Goal: Task Accomplishment & Management: Manage account settings

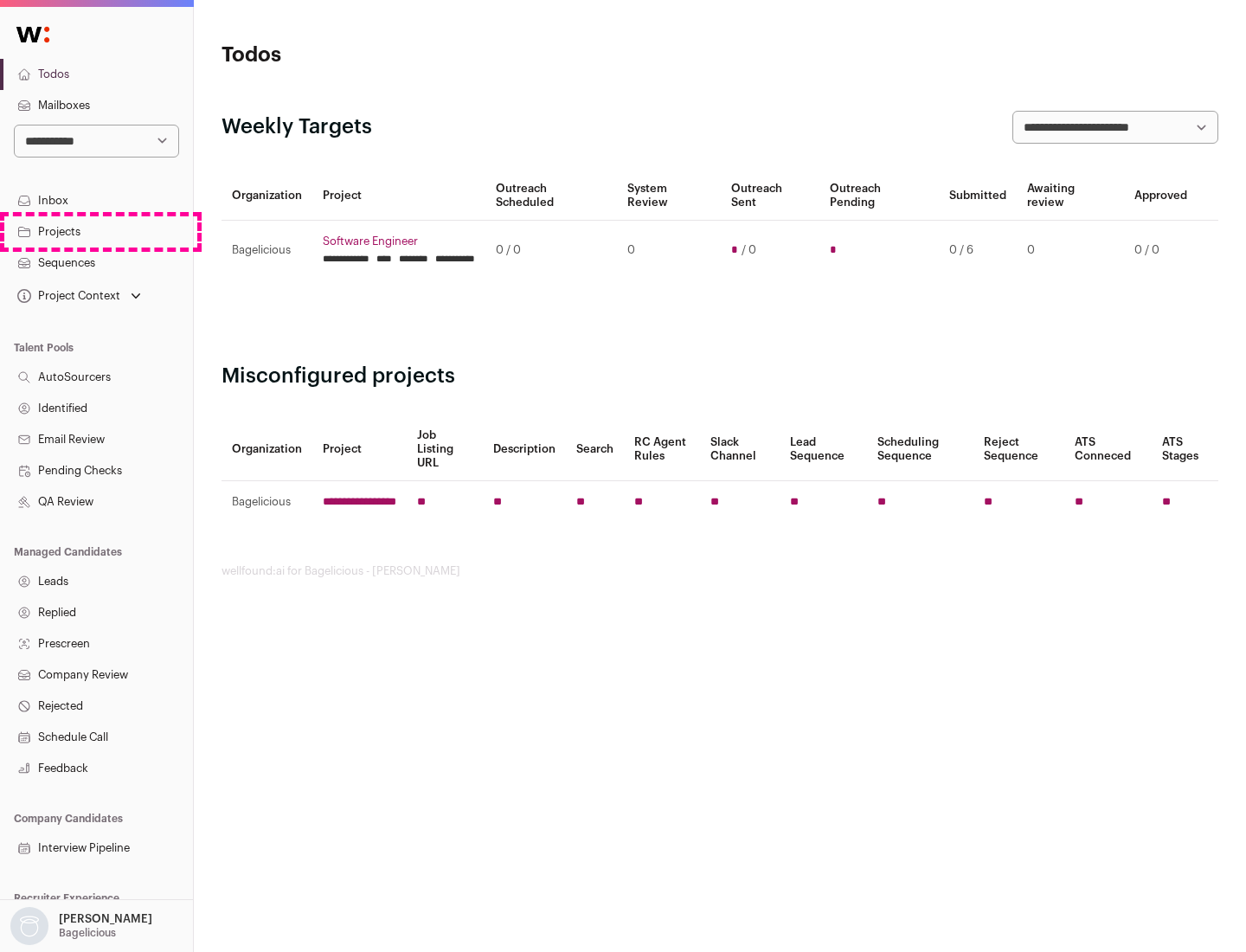
click at [96, 231] on link "Projects" at bounding box center [96, 232] width 193 height 31
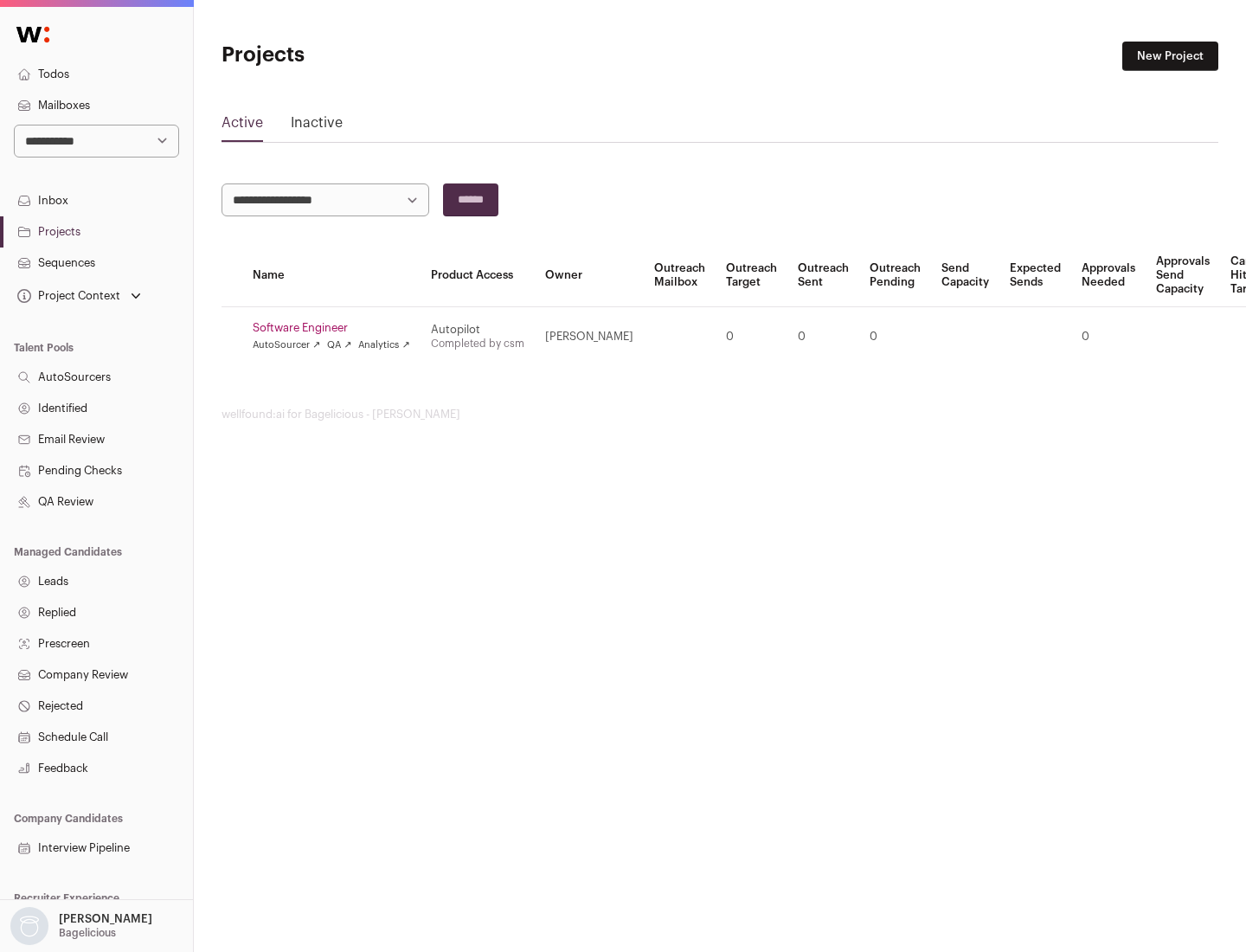
click at [337, 328] on link "Software Engineer" at bounding box center [331, 328] width 157 height 14
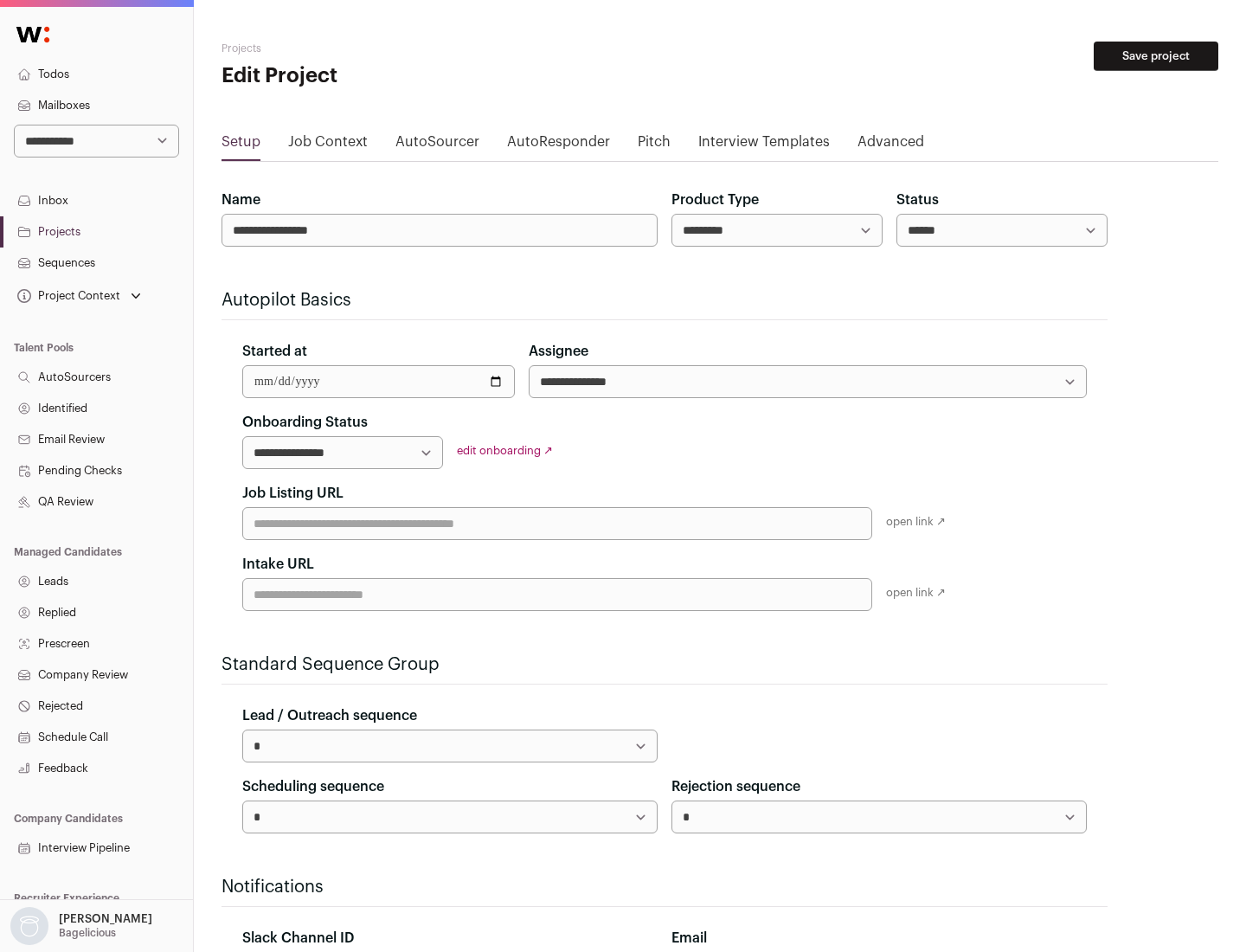
click at [1156, 56] on button "Save project" at bounding box center [1156, 56] width 125 height 29
